Goal: Transaction & Acquisition: Book appointment/travel/reservation

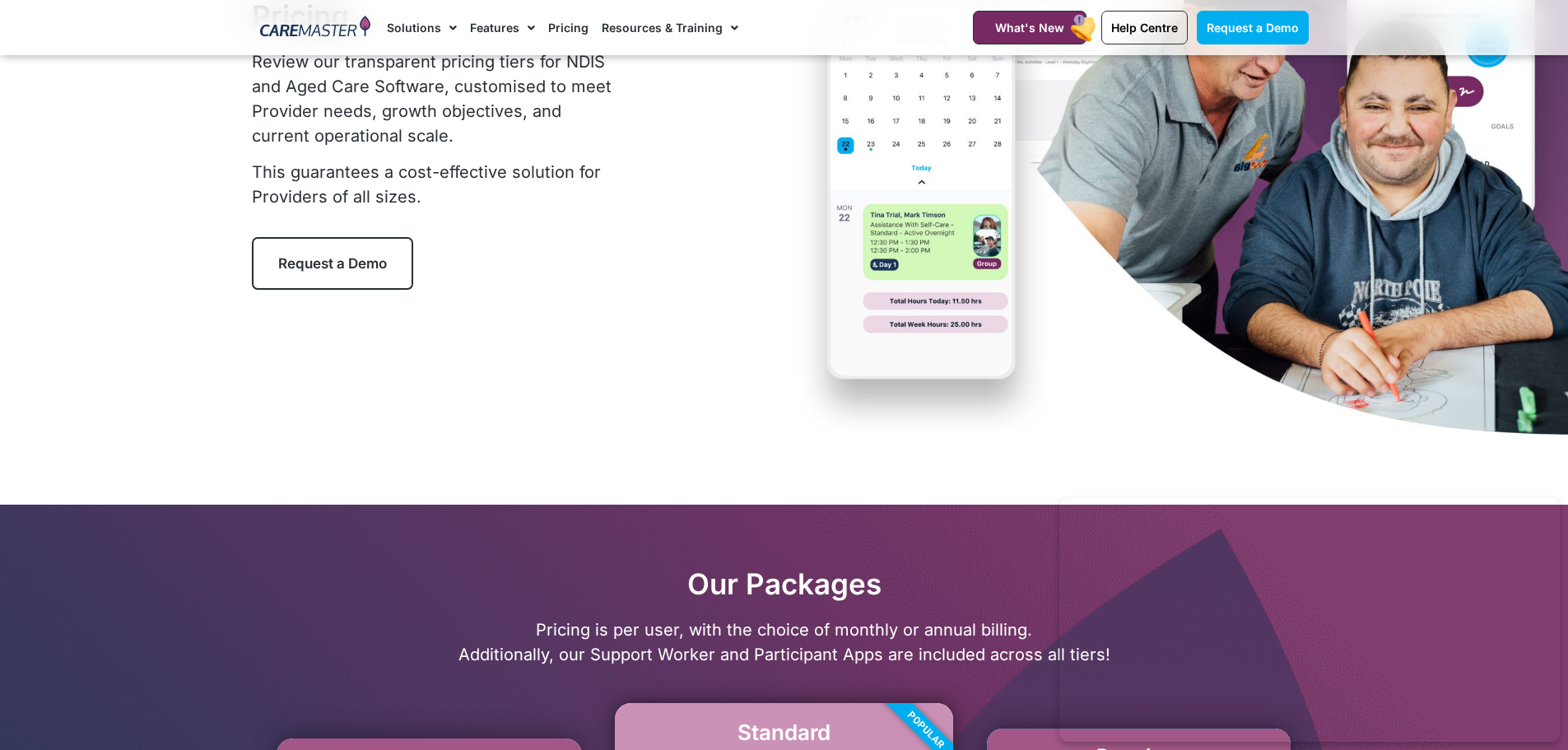
scroll to position [329, 0]
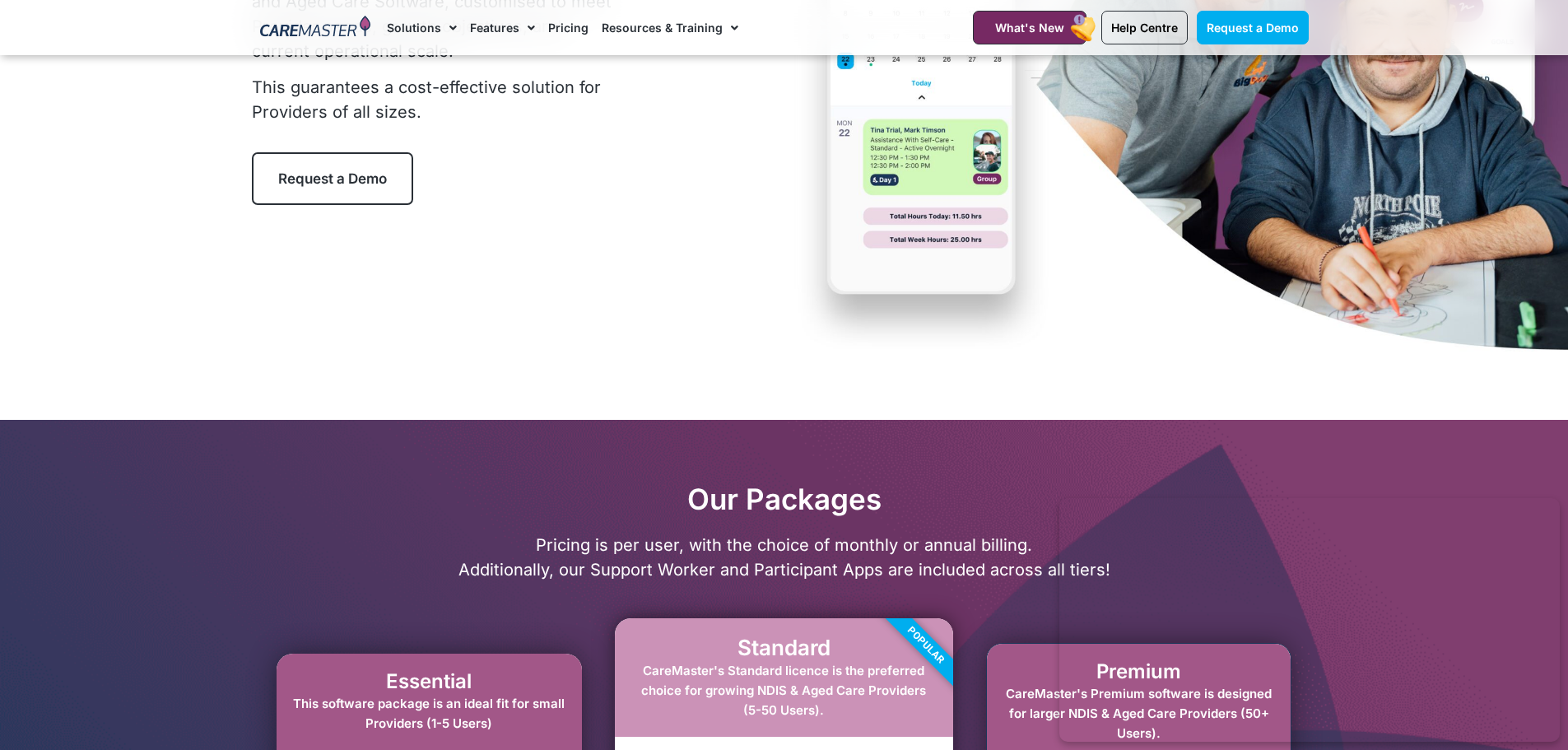
click at [347, 172] on span "Request a Demo" at bounding box center [333, 179] width 109 height 17
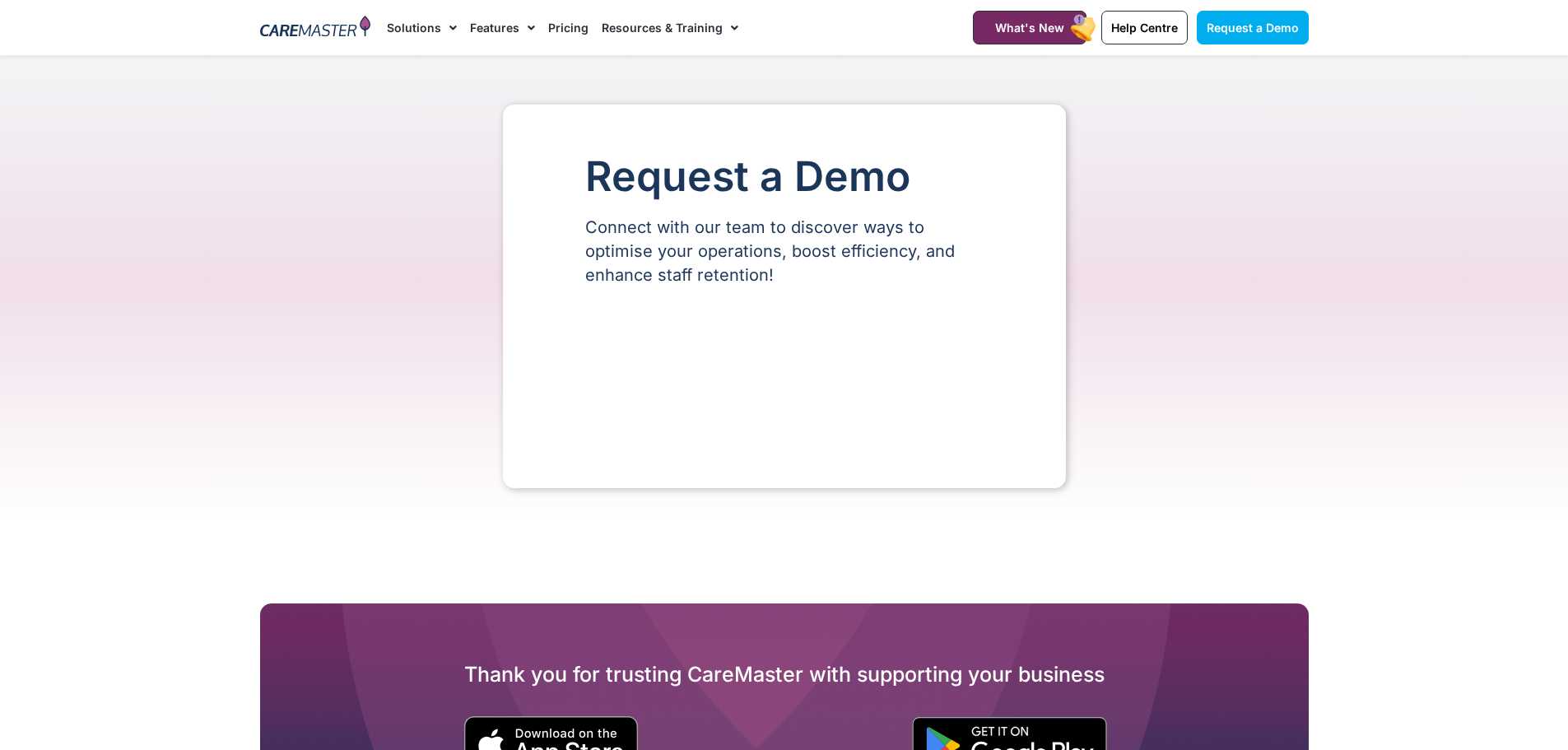
select select "**"
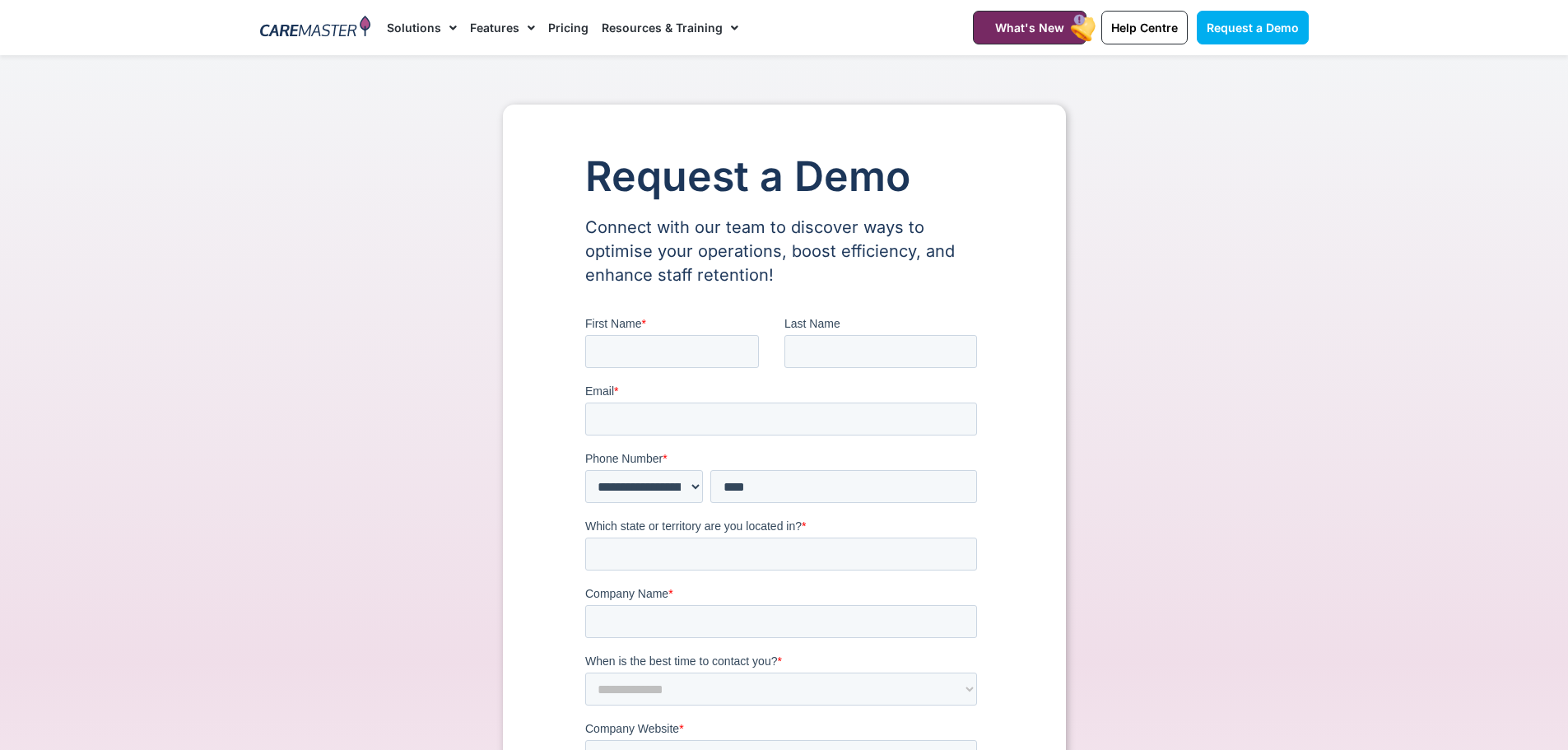
click at [560, 25] on link "Pricing" at bounding box center [568, 27] width 40 height 55
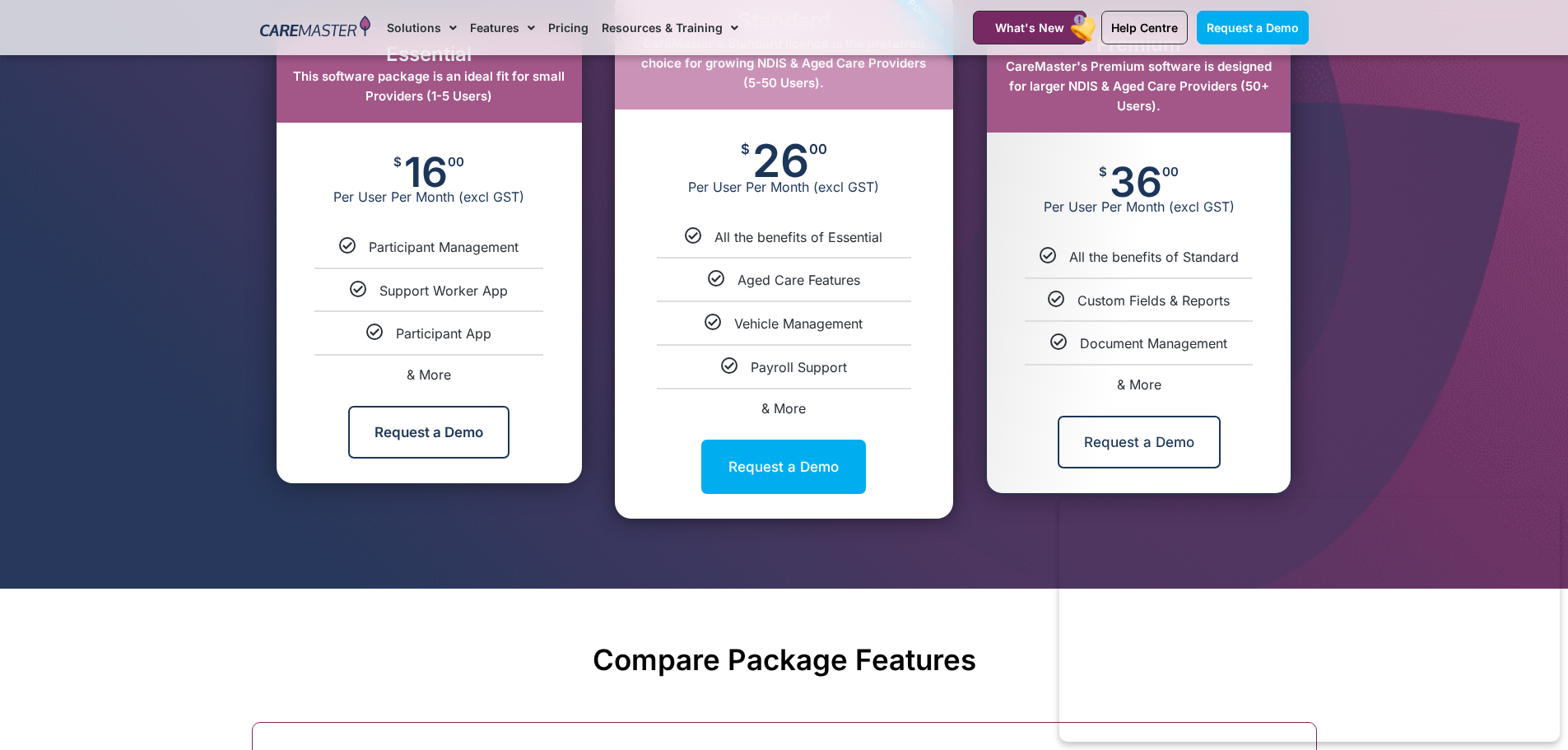
scroll to position [988, 0]
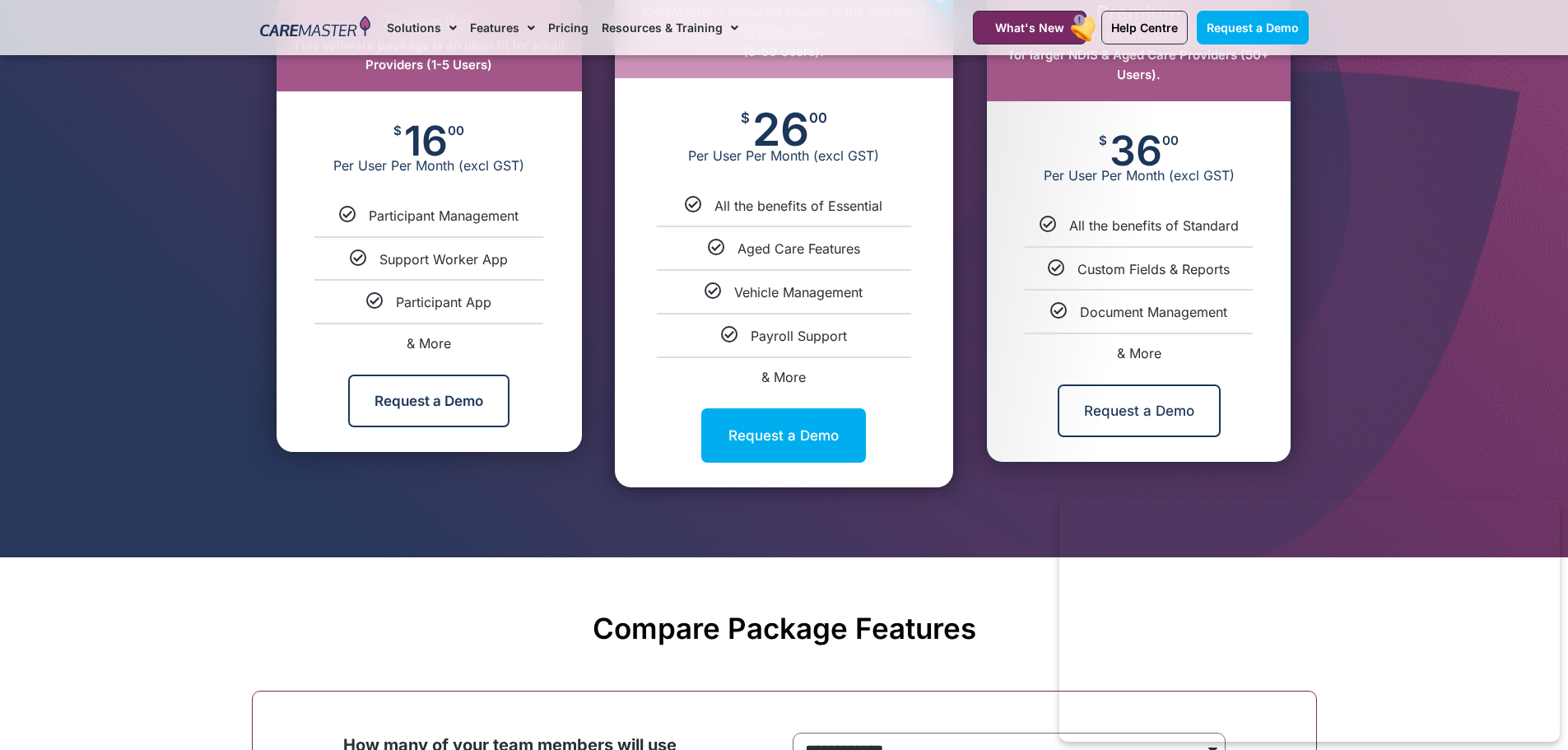
click at [786, 378] on span "& More" at bounding box center [784, 377] width 45 height 17
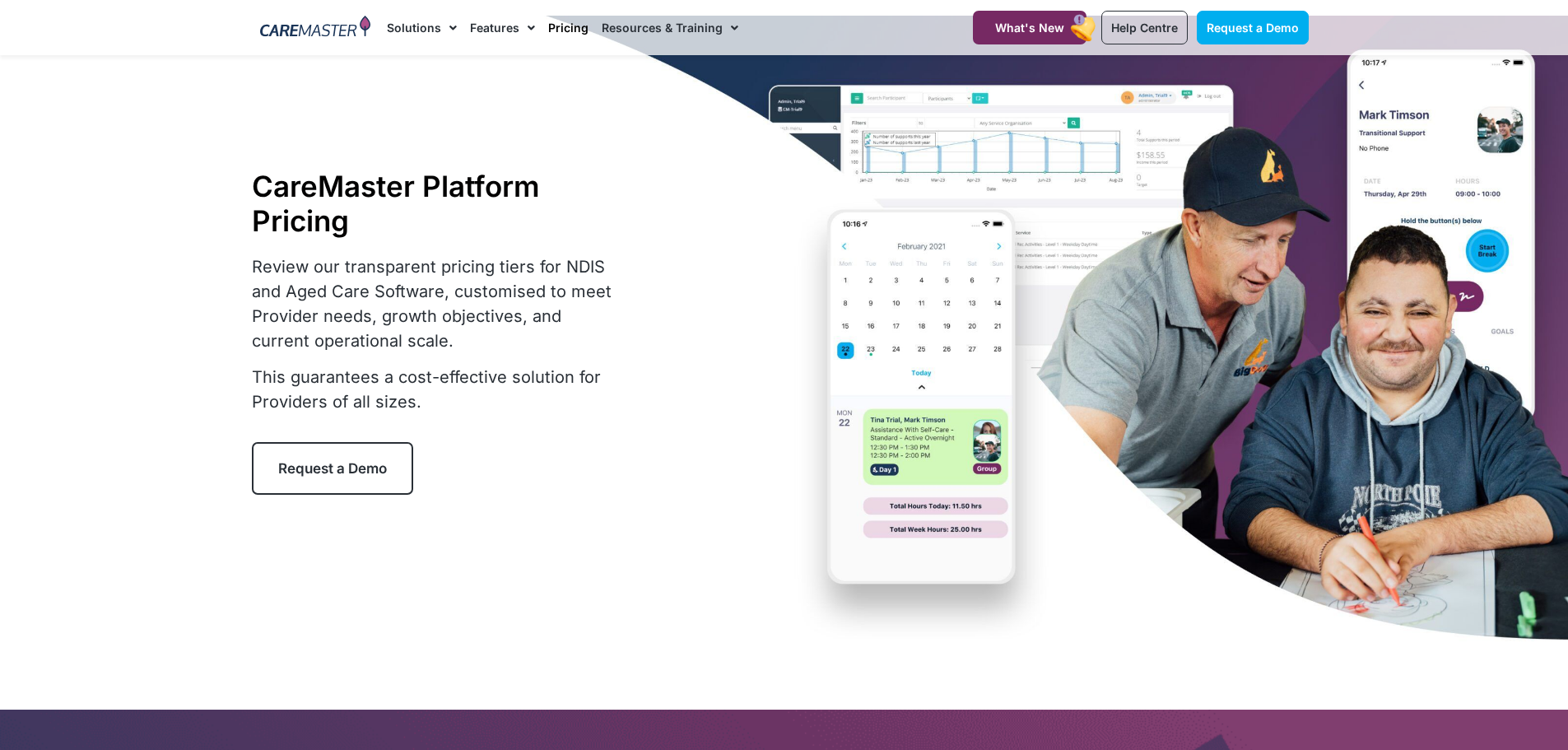
scroll to position [29, 0]
